Goal: Task Accomplishment & Management: Use online tool/utility

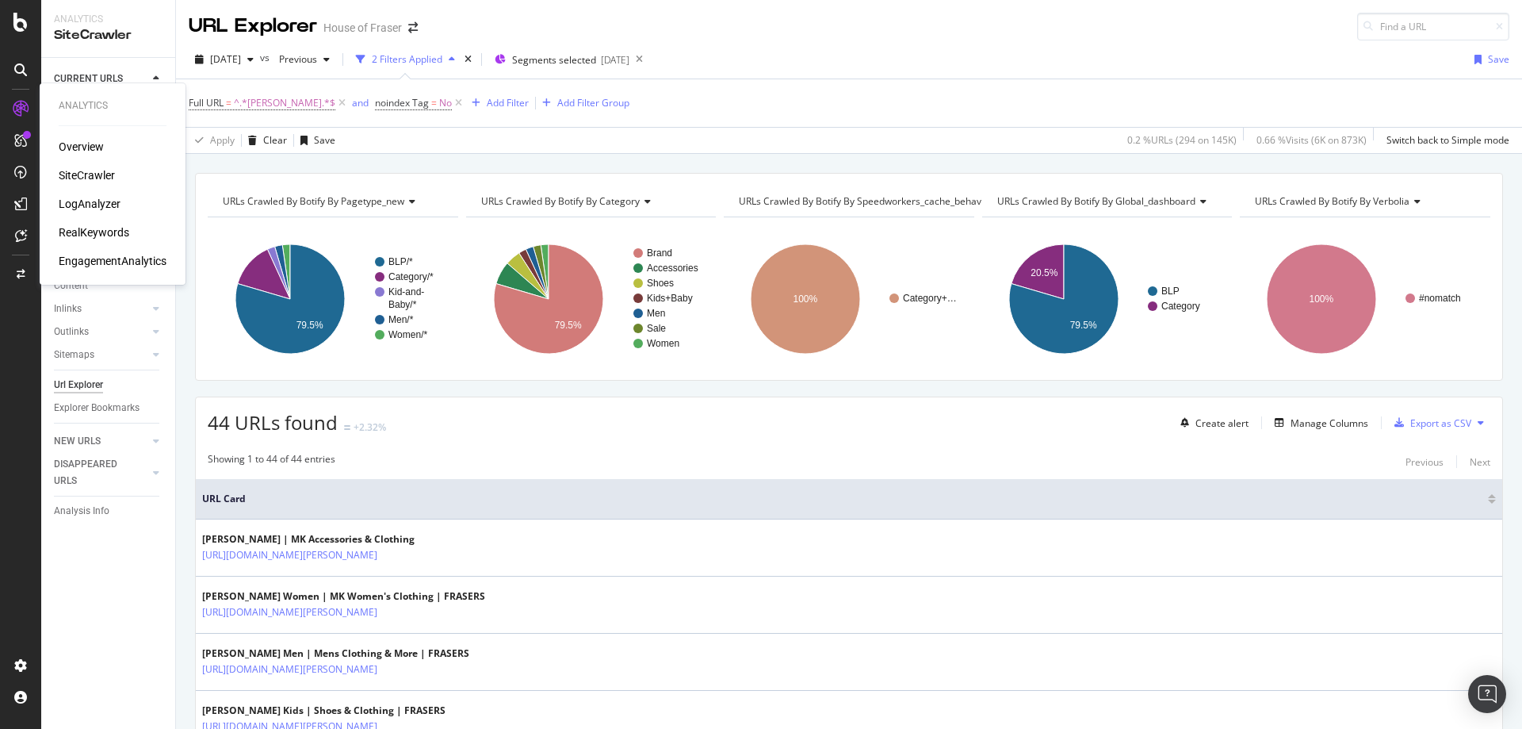
scroll to position [2393, 0]
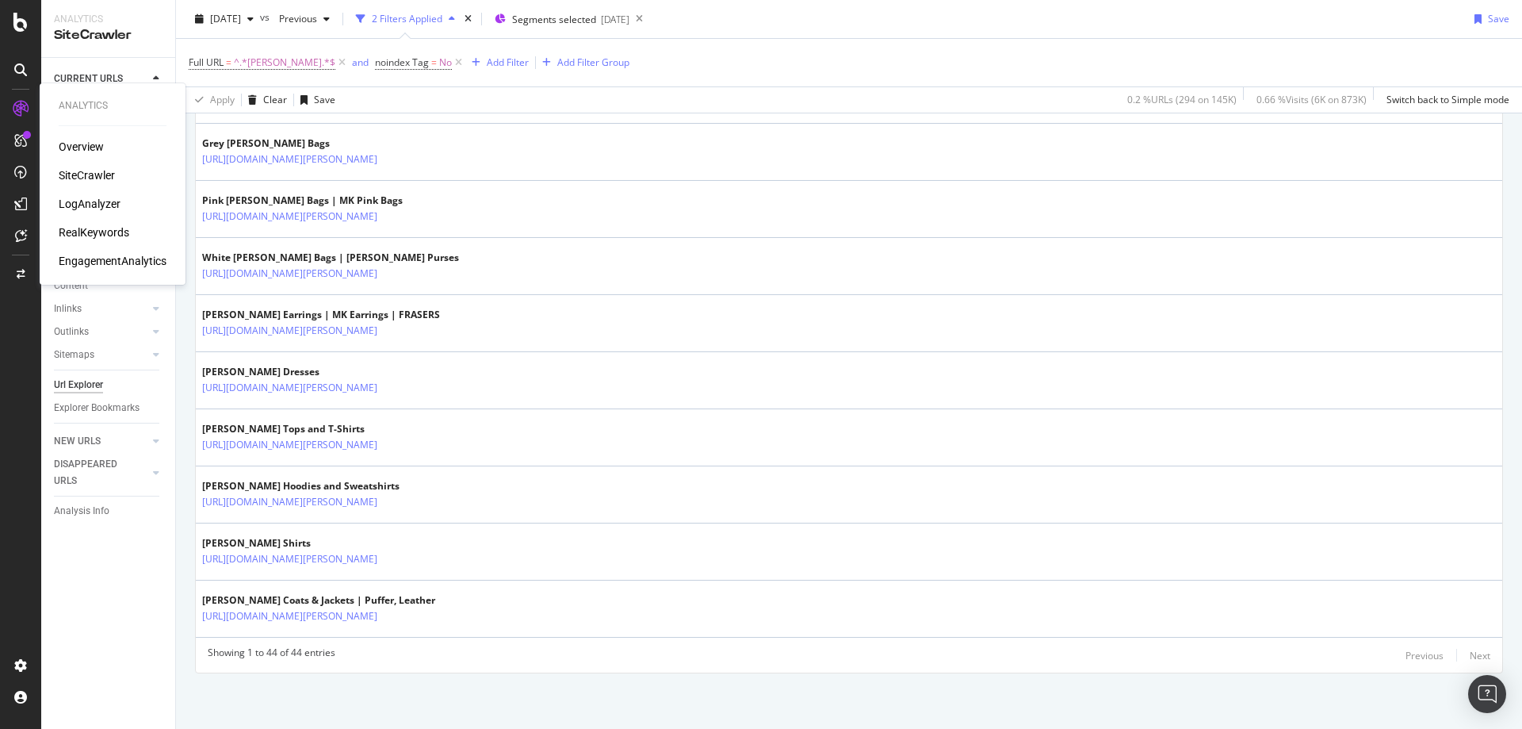
click at [75, 181] on div "SiteCrawler" at bounding box center [87, 175] width 56 height 16
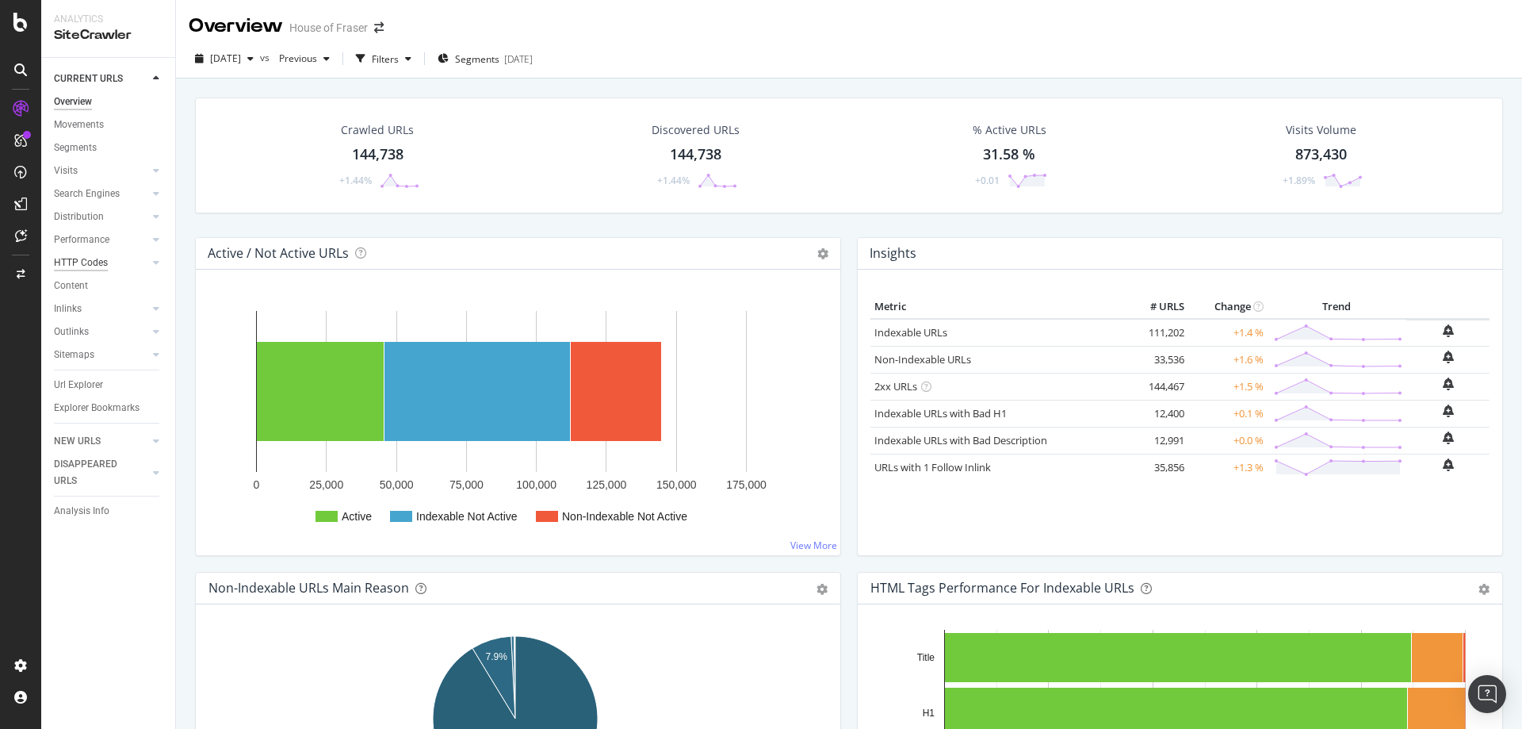
click at [65, 264] on div "HTTP Codes" at bounding box center [81, 262] width 54 height 17
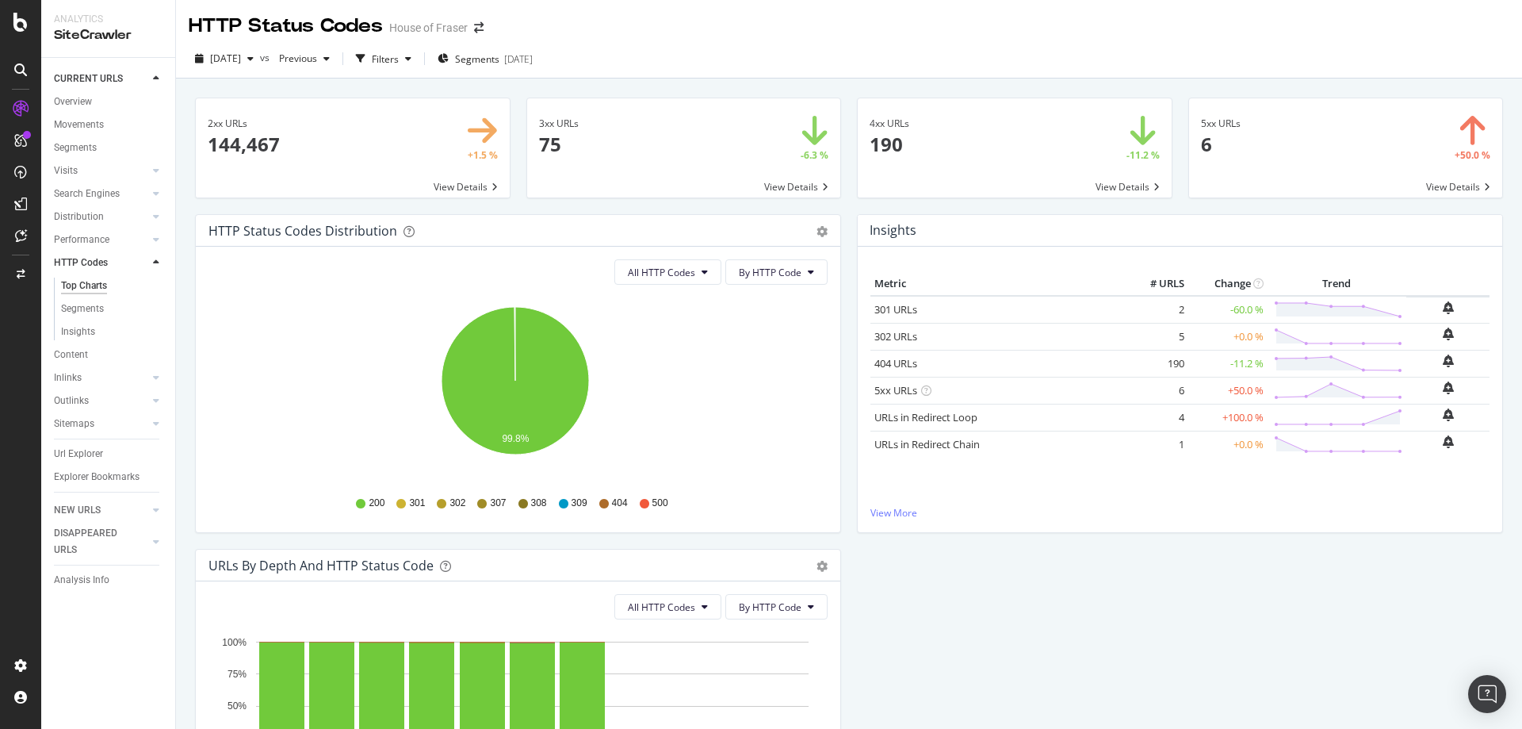
click at [1040, 117] on span at bounding box center [1015, 147] width 314 height 99
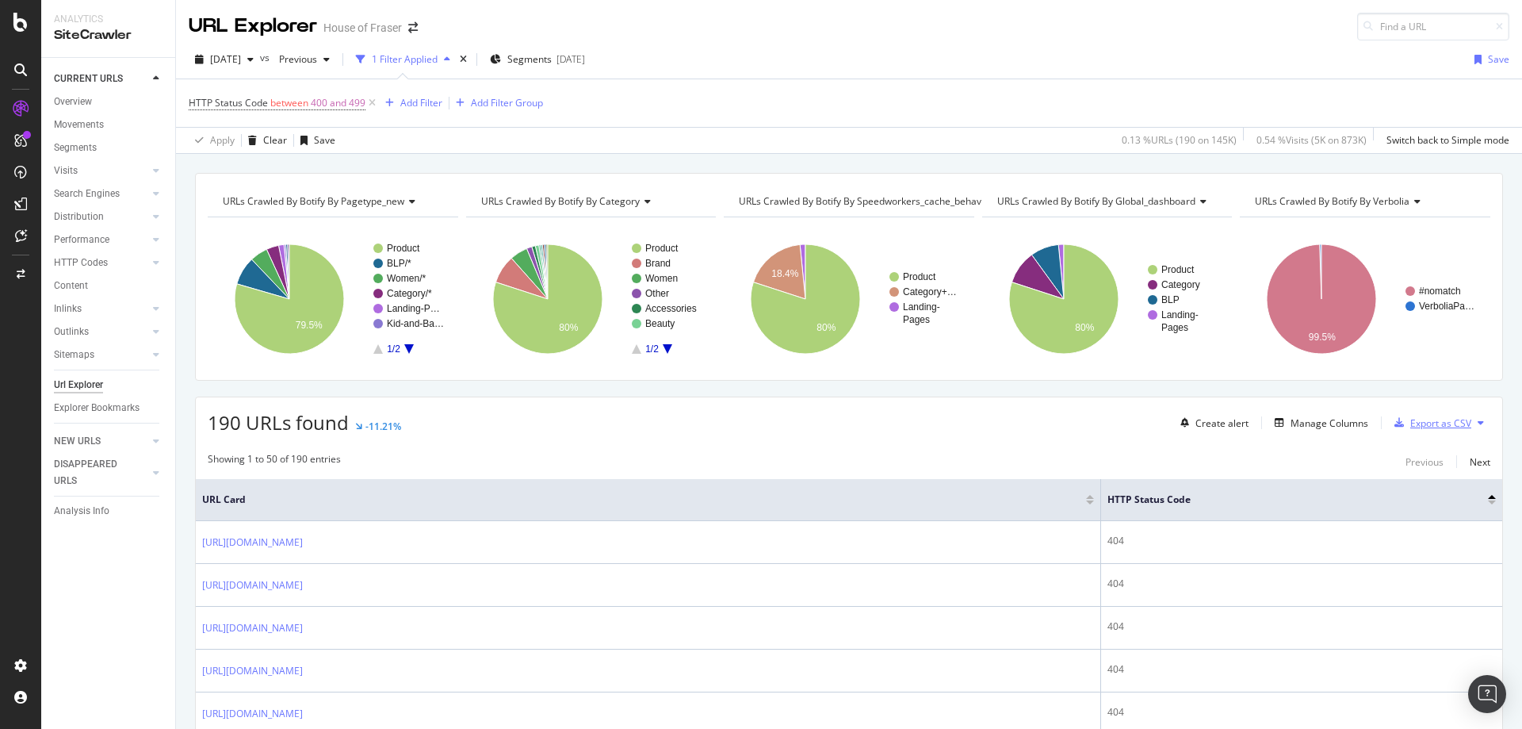
click at [1422, 420] on div "Export as CSV" at bounding box center [1440, 422] width 61 height 13
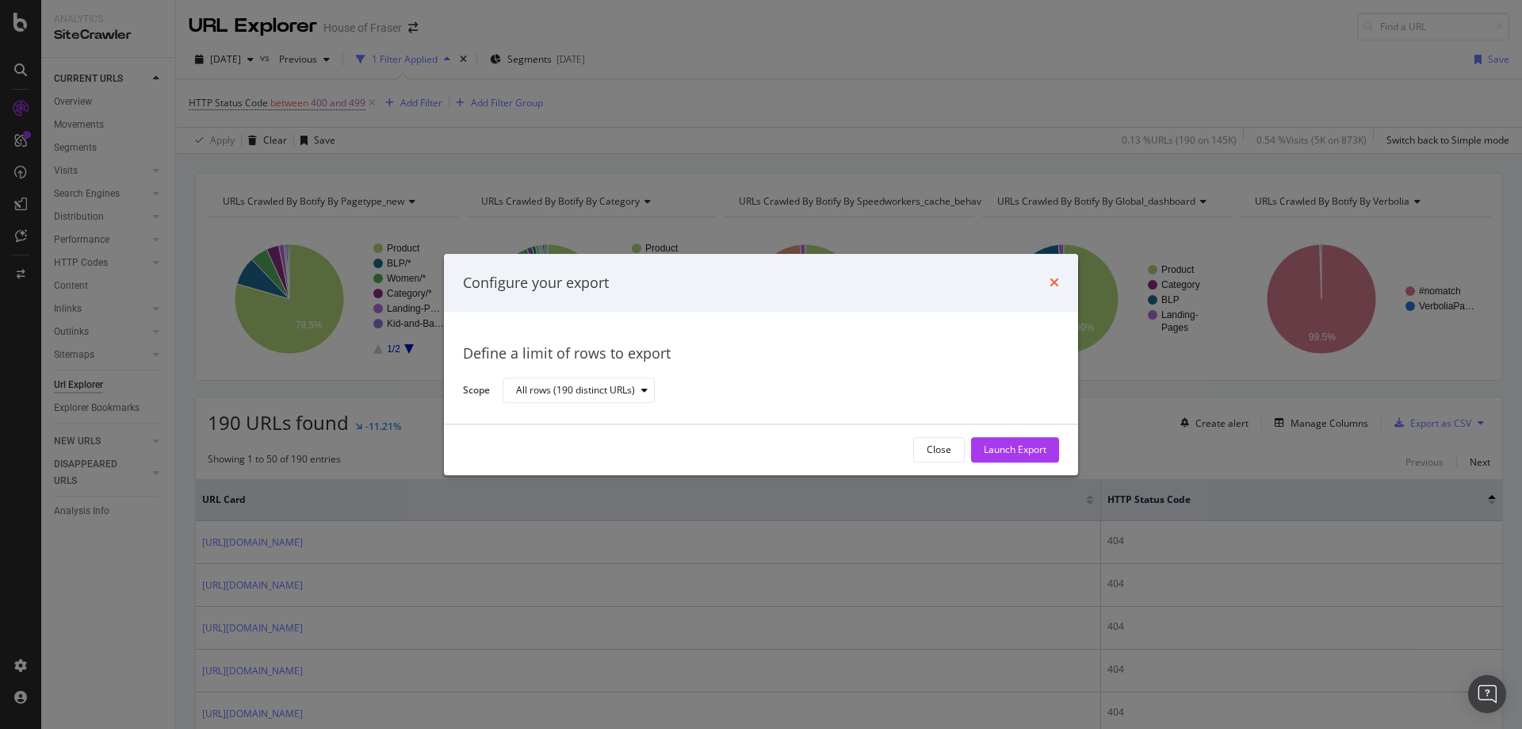
click at [1052, 282] on icon "times" at bounding box center [1055, 283] width 10 height 13
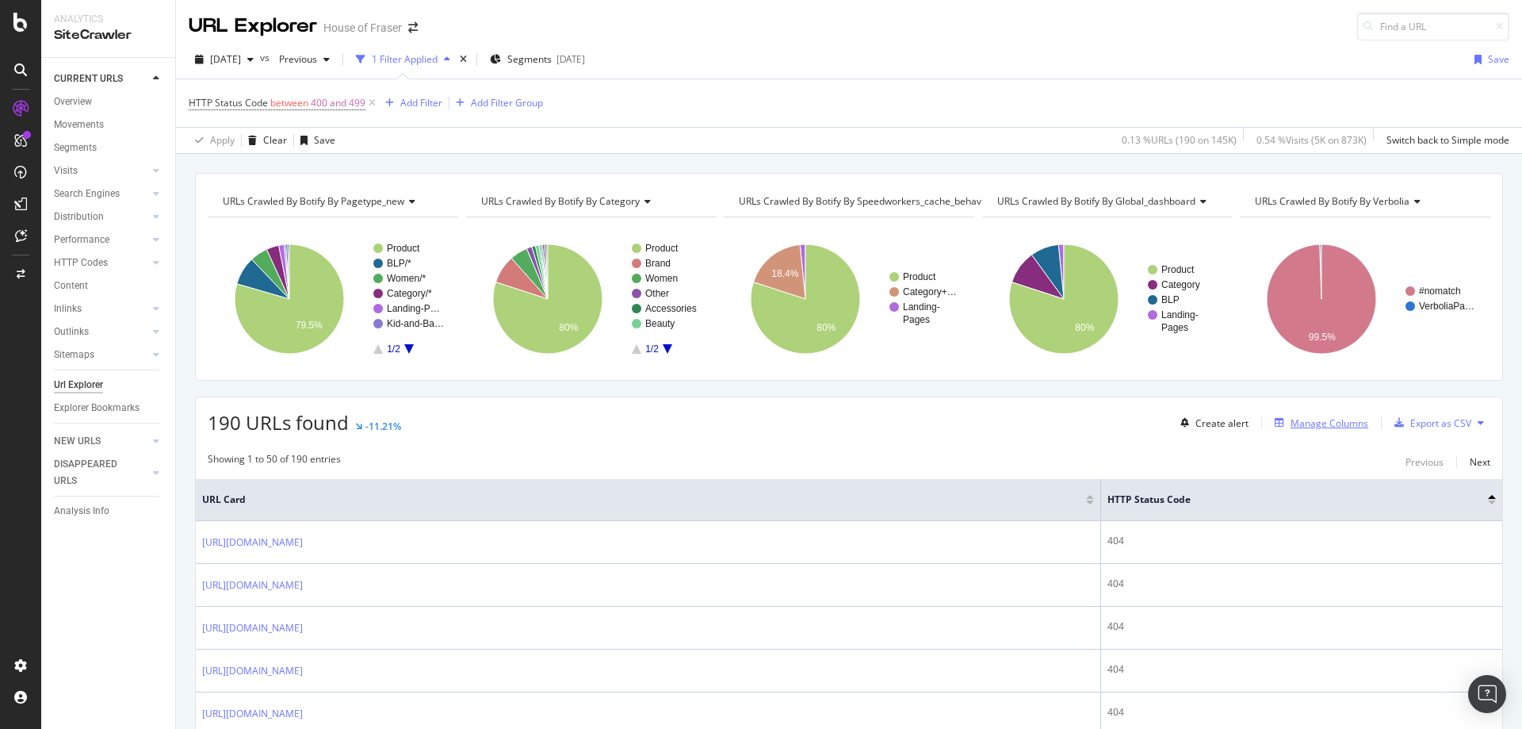
click at [1314, 427] on div "Manage Columns" at bounding box center [1330, 422] width 78 height 13
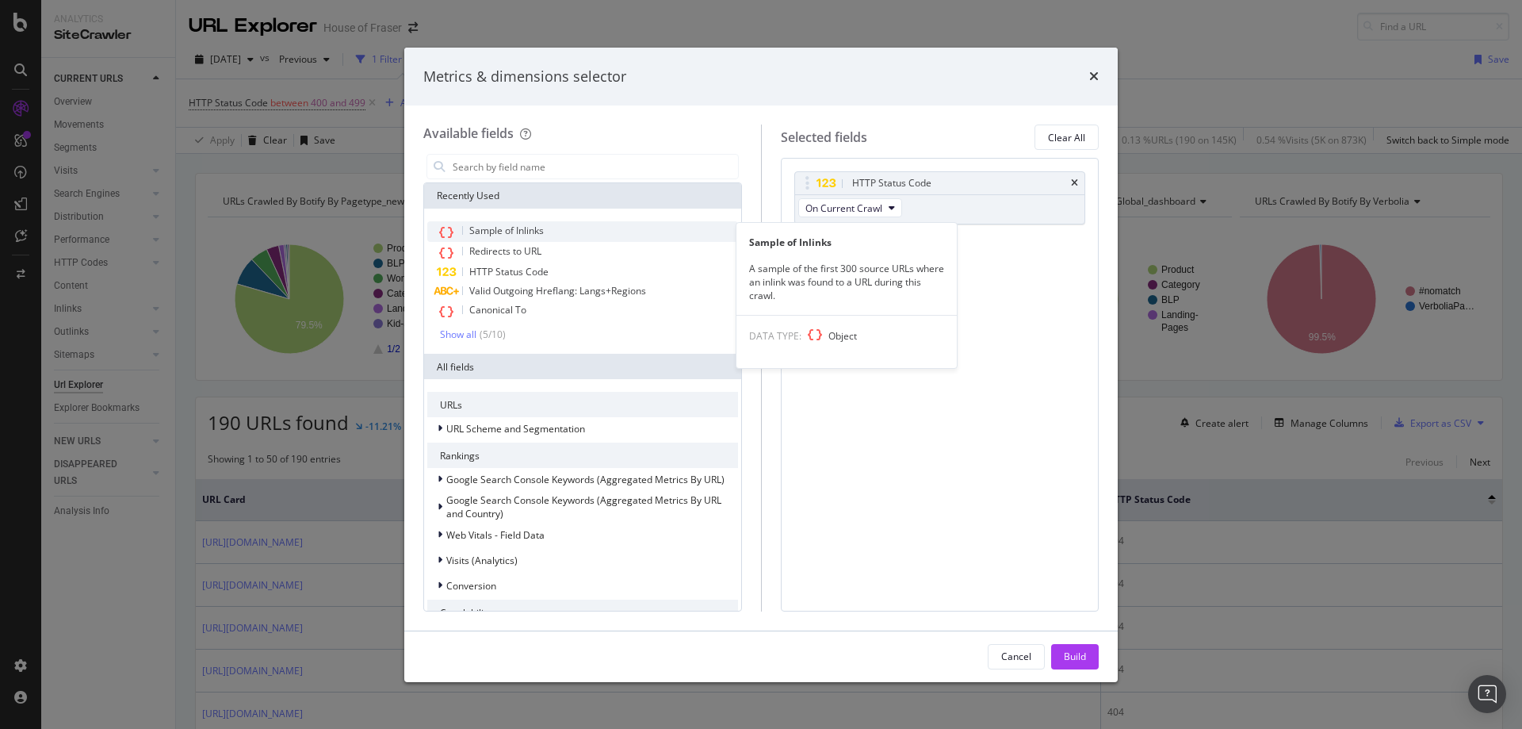
click at [476, 231] on span "Sample of Inlinks" at bounding box center [506, 230] width 75 height 13
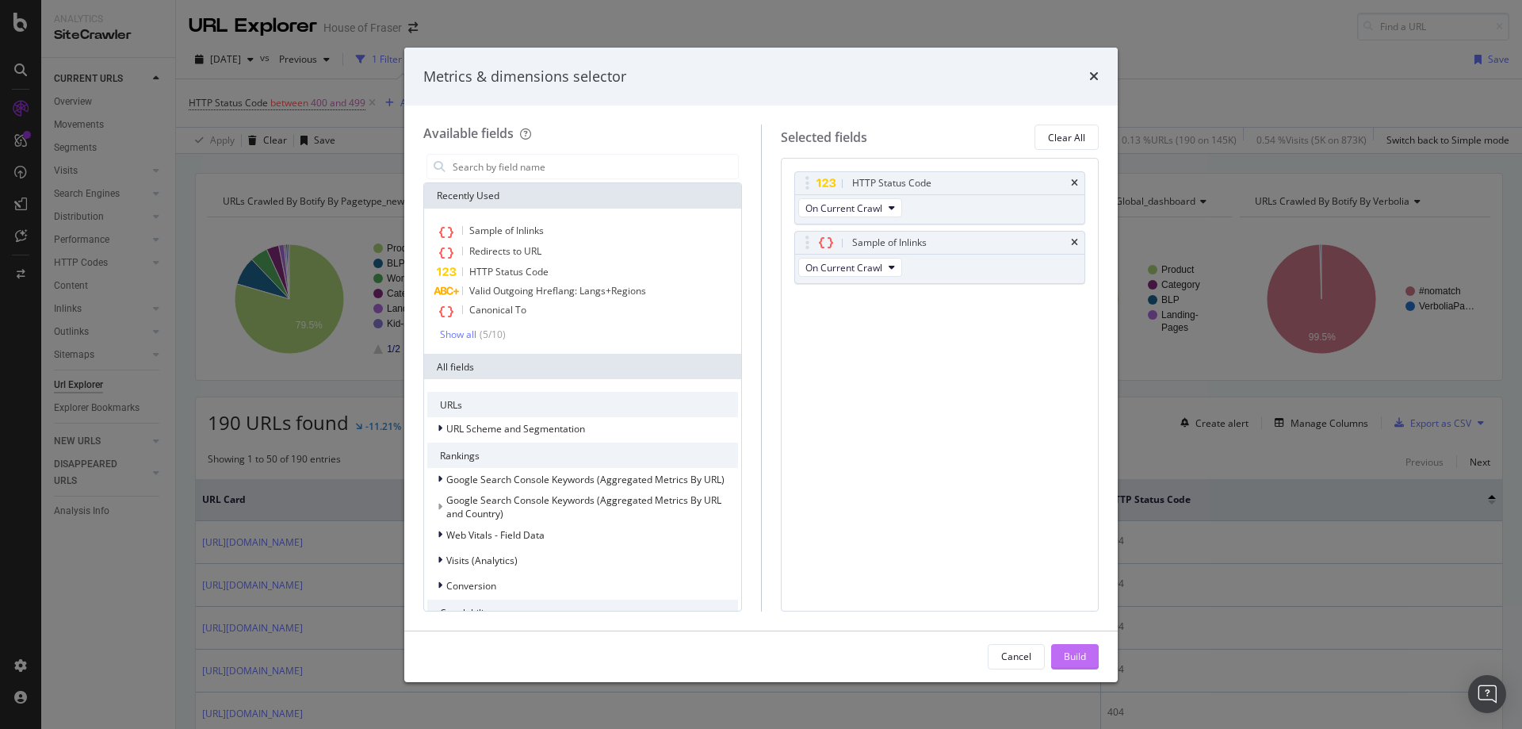
click at [1084, 656] on div "Build" at bounding box center [1075, 655] width 22 height 13
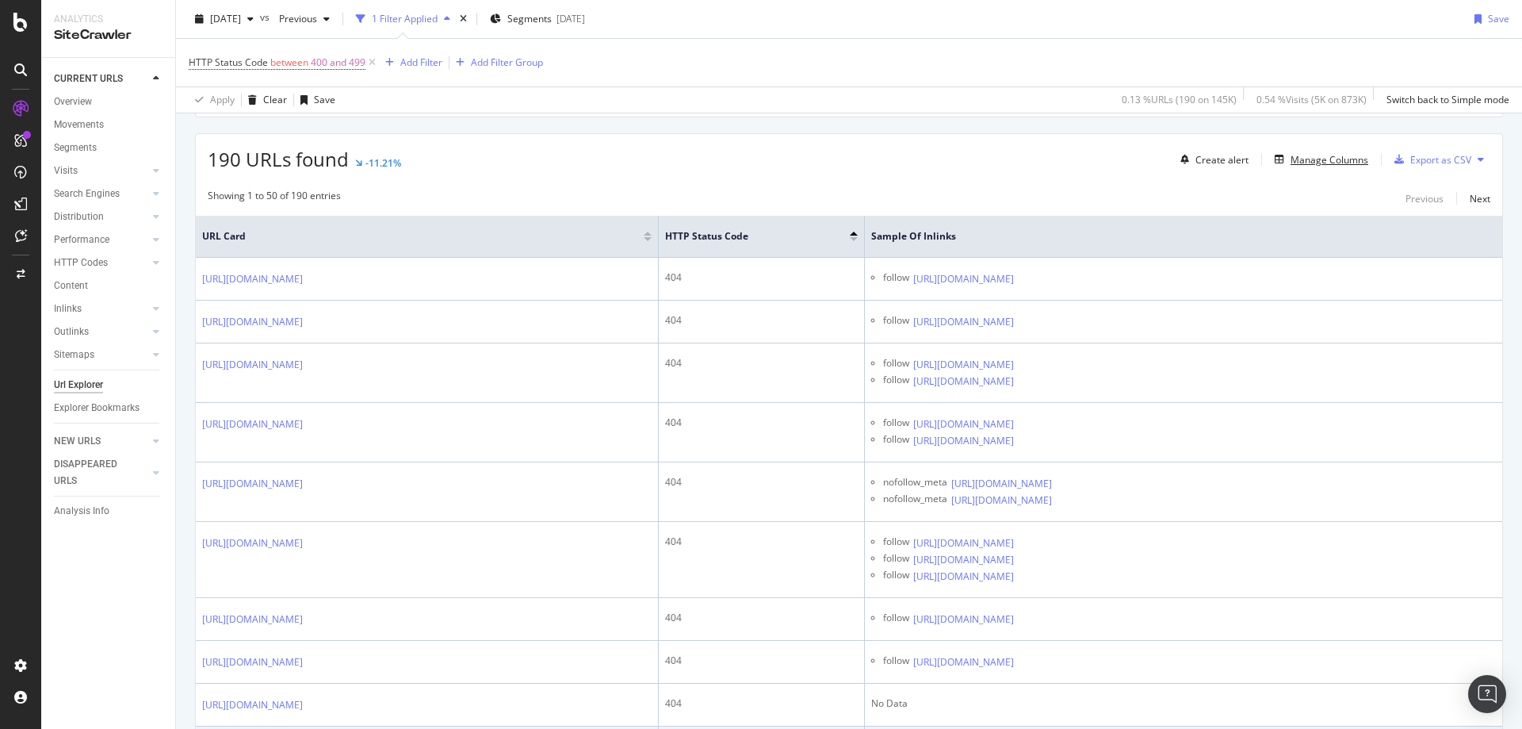
scroll to position [262, 0]
click at [1415, 159] on div "Export as CSV" at bounding box center [1440, 160] width 61 height 13
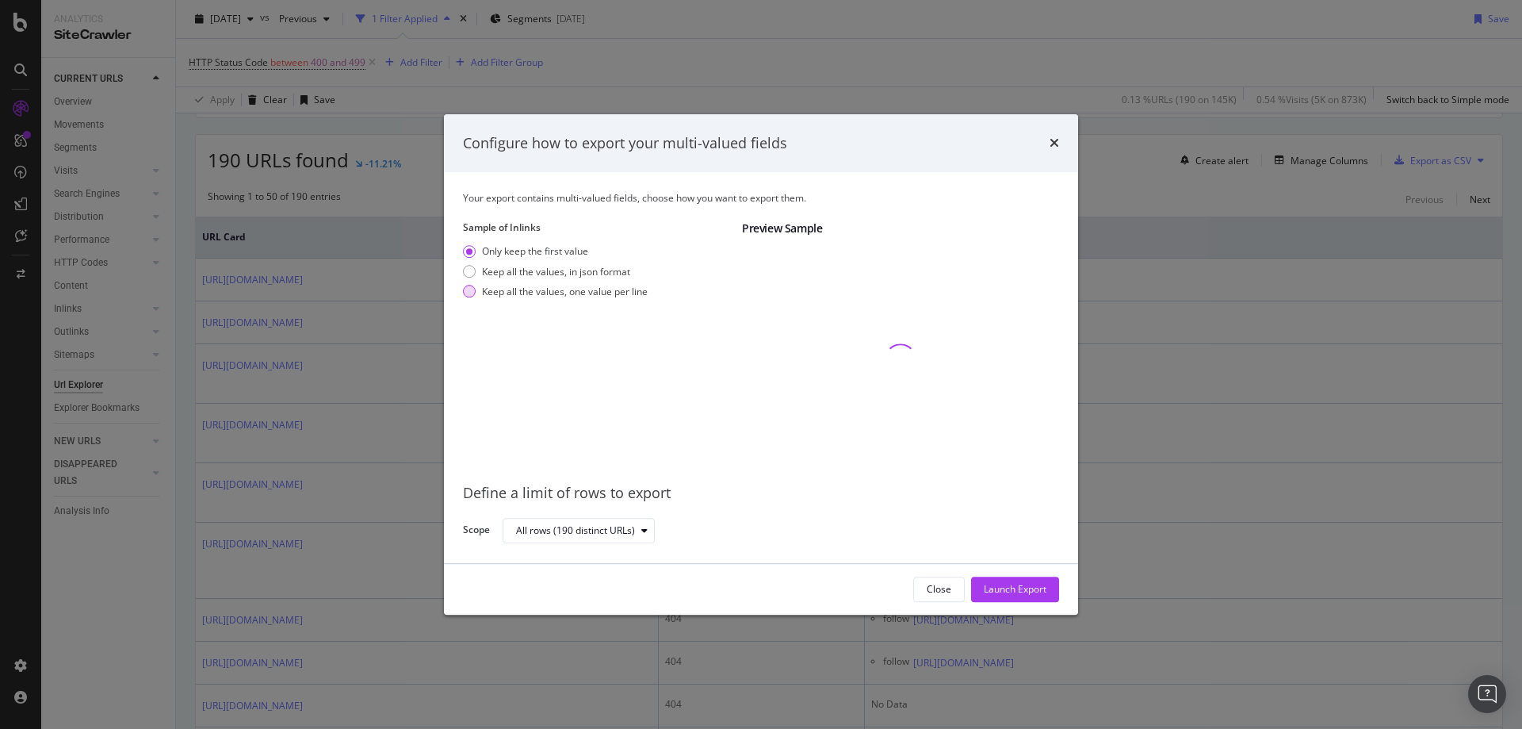
click at [472, 287] on div "modal" at bounding box center [469, 291] width 13 height 13
click at [1024, 591] on div "Launch Export" at bounding box center [1015, 589] width 63 height 13
